Goal: Find specific page/section: Locate a particular part of the current website

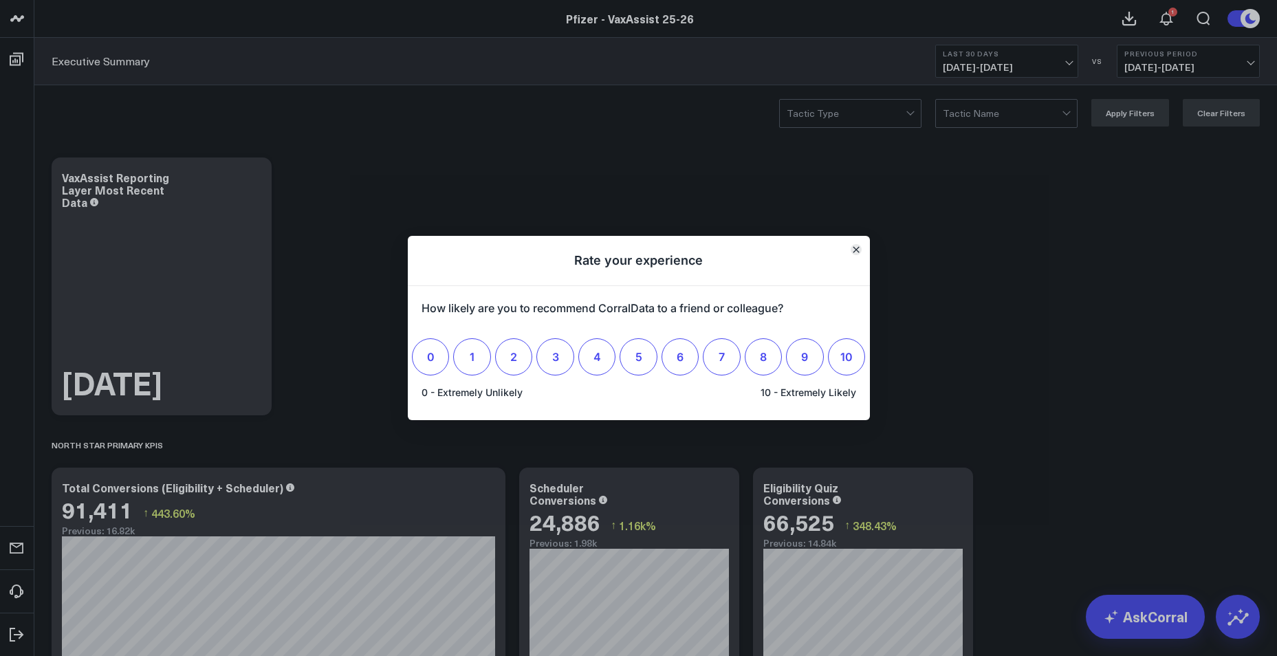
click at [852, 254] on button "Close" at bounding box center [855, 249] width 11 height 11
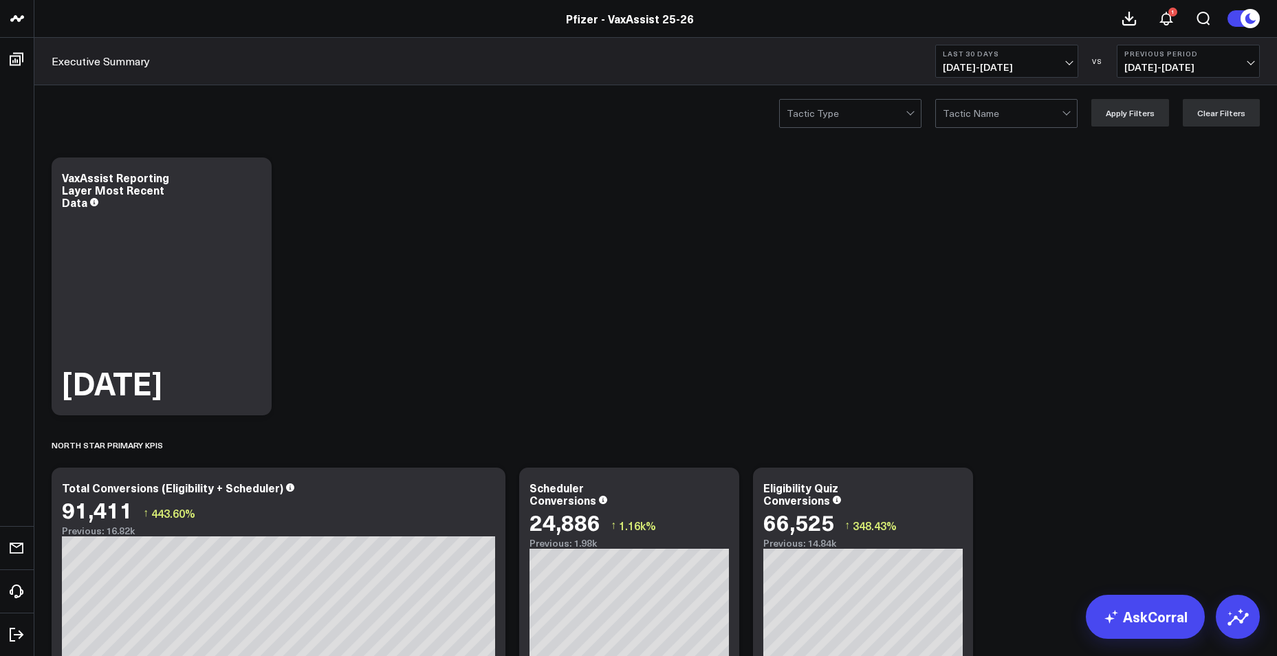
click at [870, 105] on div at bounding box center [845, 113] width 119 height 27
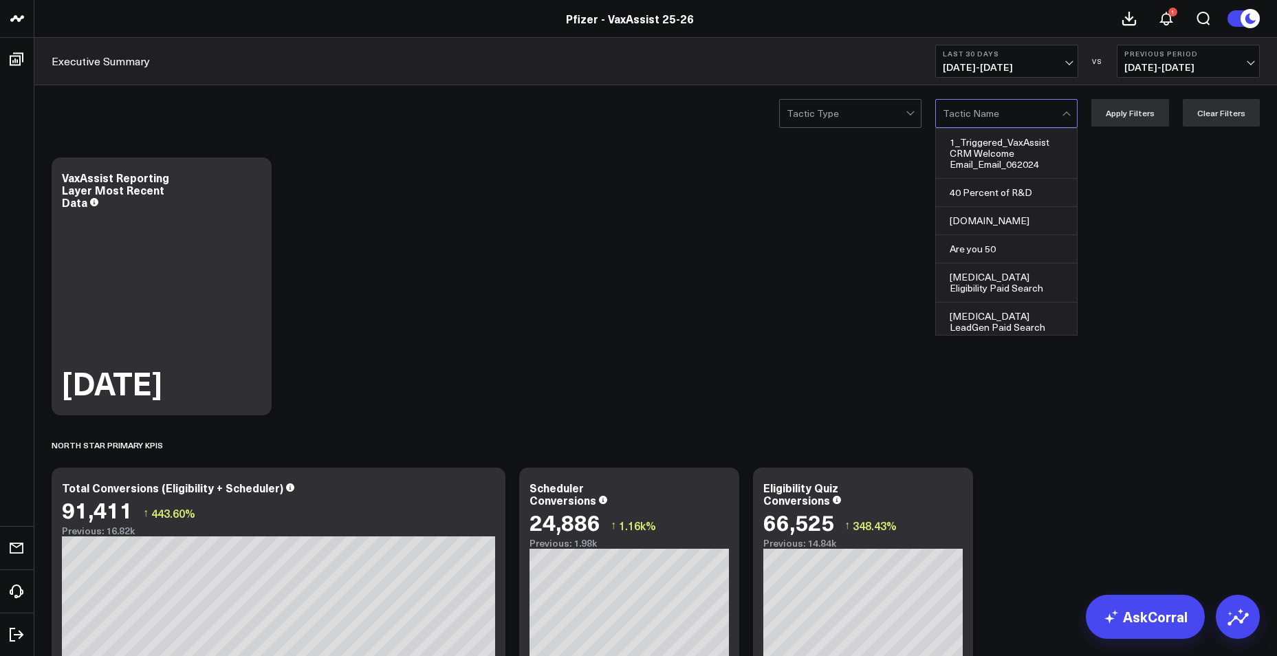
click at [1028, 118] on div at bounding box center [1002, 113] width 119 height 27
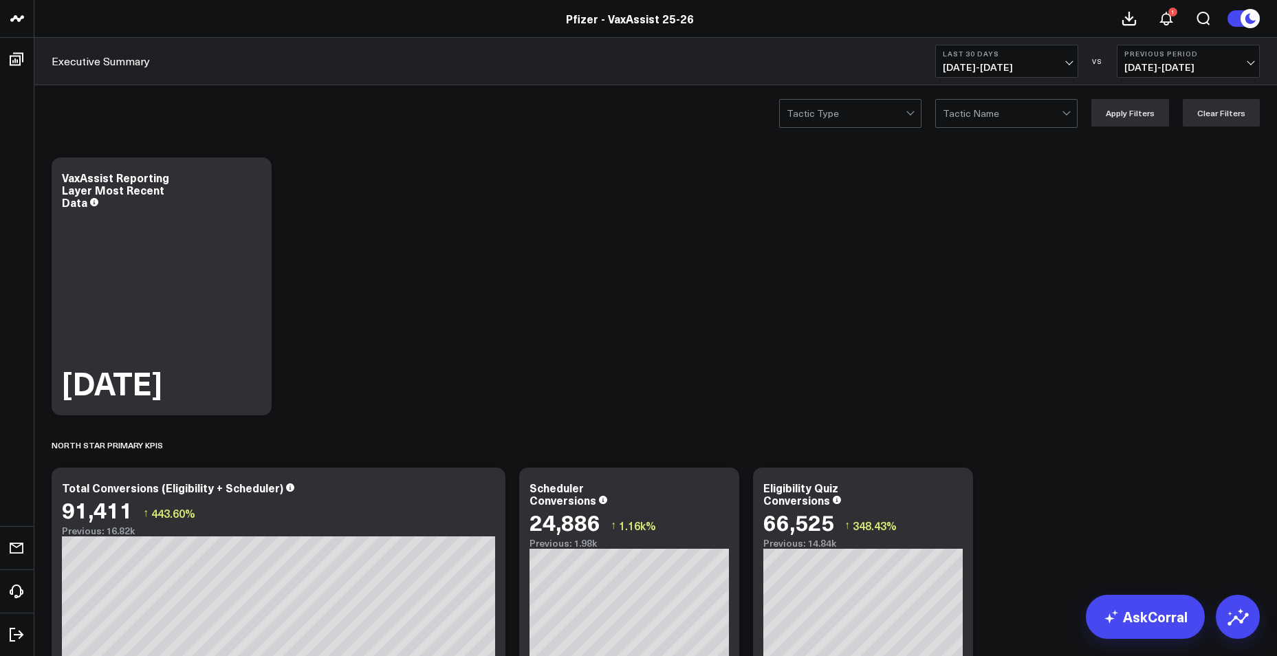
click at [1071, 64] on button "Last 30 Days [DATE] - [DATE]" at bounding box center [1006, 61] width 143 height 33
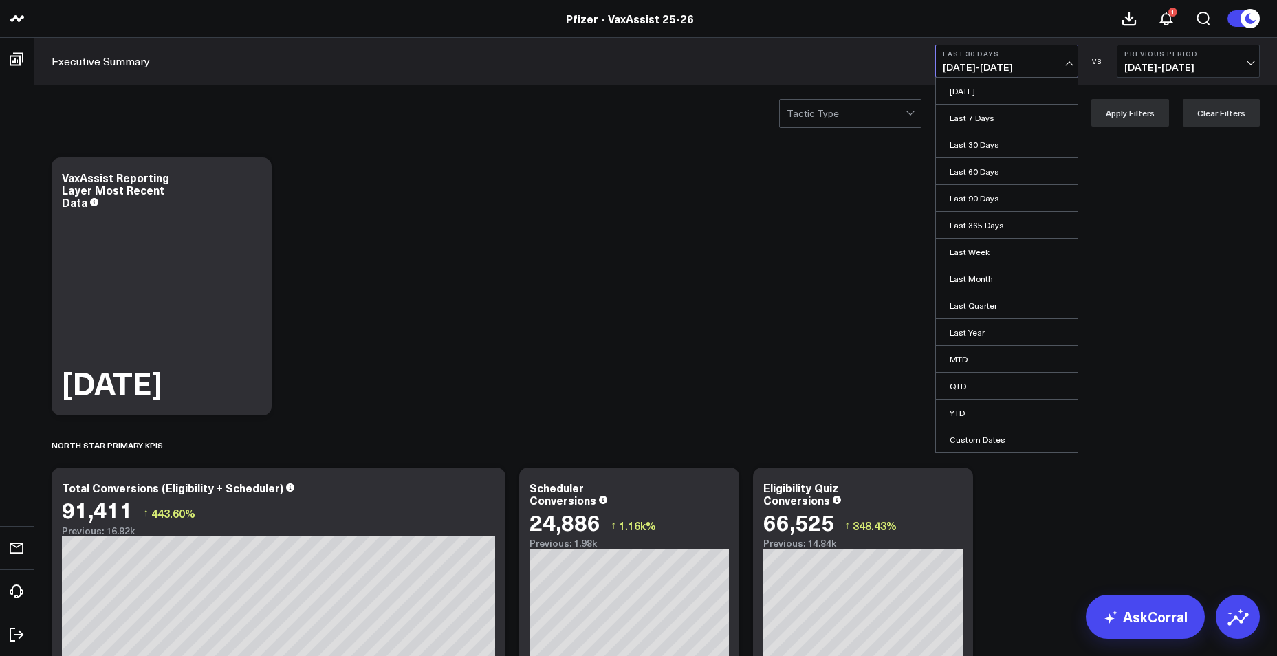
click at [1070, 64] on span "[DATE] - [DATE]" at bounding box center [1007, 67] width 128 height 11
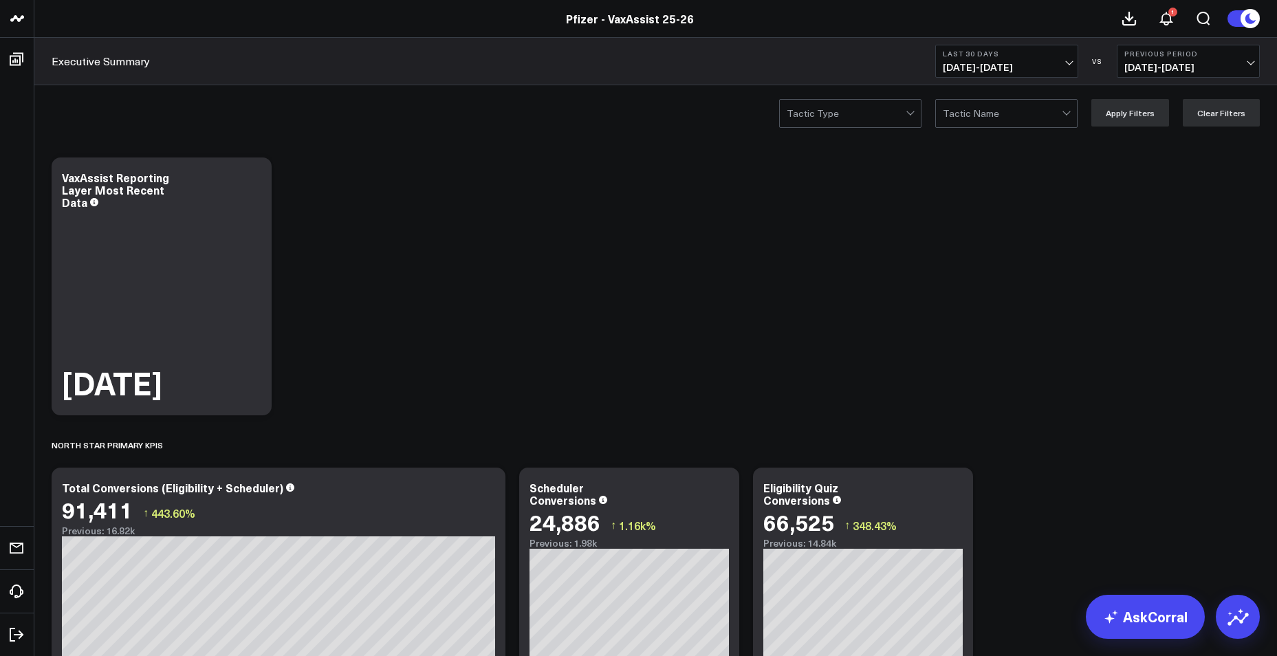
click at [1020, 85] on div "Executive Summary Last 30 Days [DATE] - [DATE] VS Previous Period [DATE] - [DAT…" at bounding box center [655, 61] width 1242 height 47
click at [917, 110] on div at bounding box center [911, 113] width 12 height 27
